Goal: Use online tool/utility: Utilize a website feature to perform a specific function

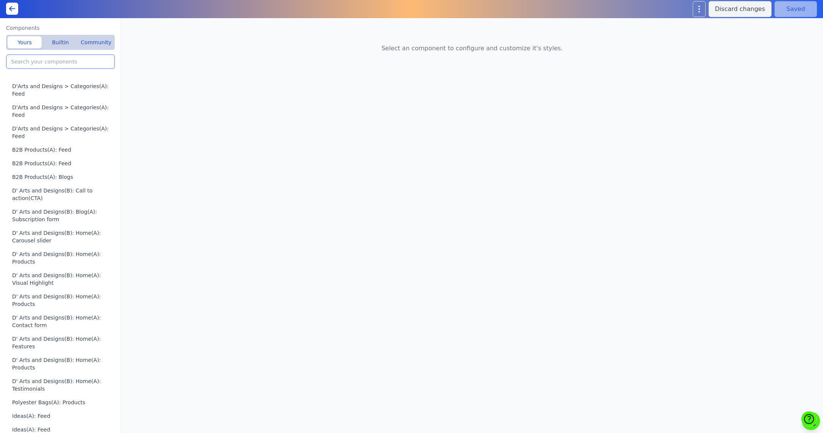
click at [80, 66] on input "search" at bounding box center [60, 62] width 109 height 14
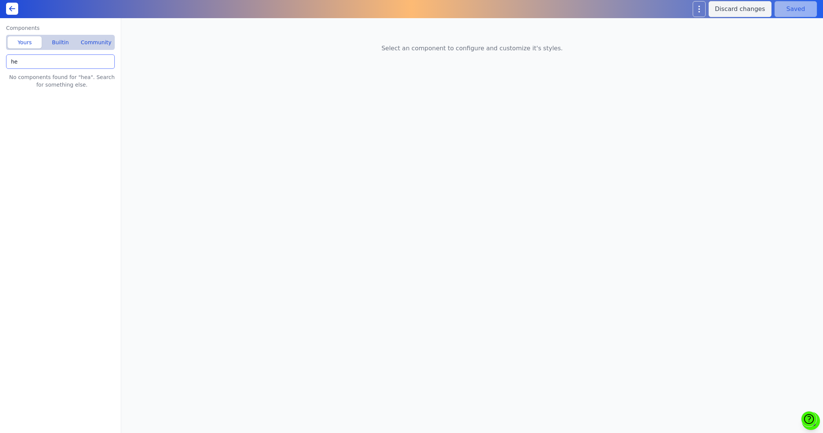
type input "h"
type input "nav"
click at [84, 89] on button "Top navigation bar - Carded-Dropdown" at bounding box center [62, 90] width 112 height 21
type input "Top navigation bar - Carded-Dropdown"
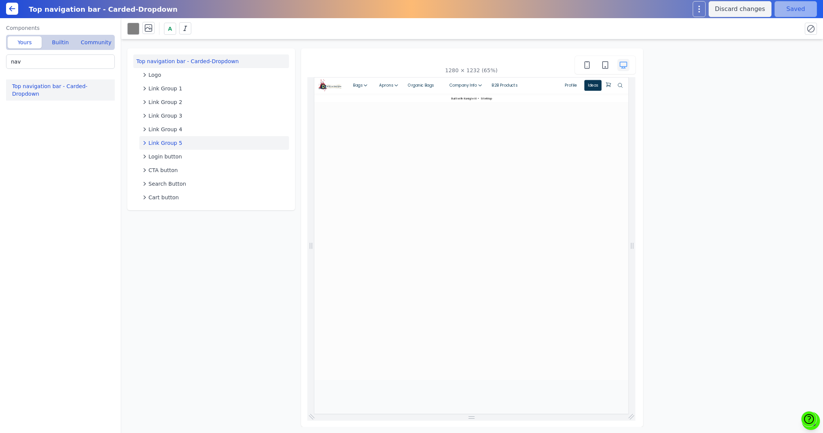
click at [144, 143] on icon "button" at bounding box center [145, 143] width 8 height 8
click at [144, 143] on icon "button" at bounding box center [145, 143] width 4 height 2
click at [145, 141] on icon "button" at bounding box center [145, 143] width 8 height 8
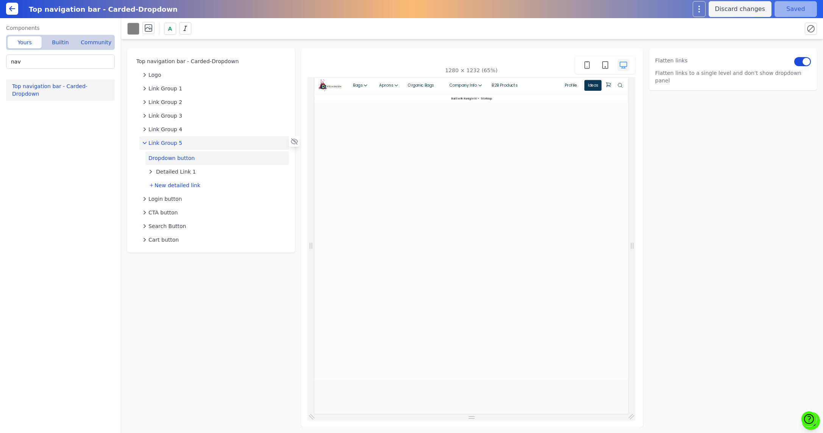
click at [176, 158] on button "Dropdown button" at bounding box center [216, 158] width 143 height 14
click at [143, 145] on icon "button" at bounding box center [145, 143] width 8 height 8
